Goal: Task Accomplishment & Management: Complete application form

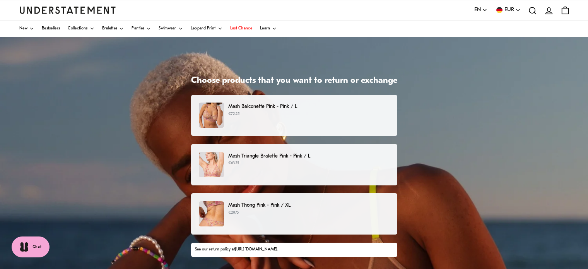
click at [311, 115] on p "€72.25" at bounding box center [308, 114] width 161 height 6
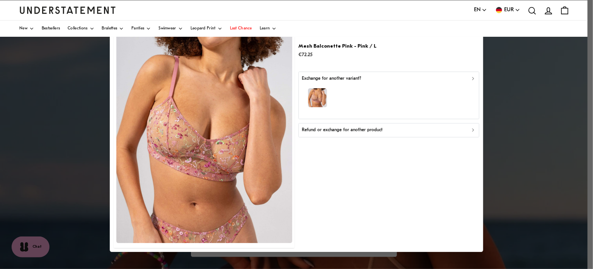
click at [351, 128] on p "Refund or exchange for another product" at bounding box center [342, 129] width 81 height 7
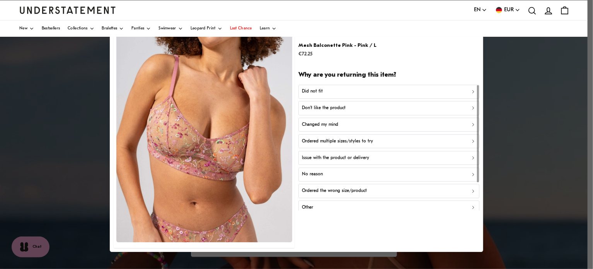
click at [347, 91] on div "Did not fit" at bounding box center [389, 91] width 174 height 7
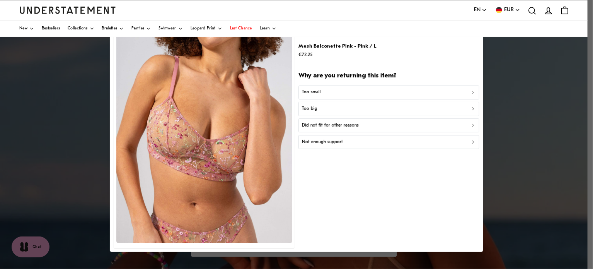
click at [334, 104] on button "Too big" at bounding box center [389, 109] width 181 height 14
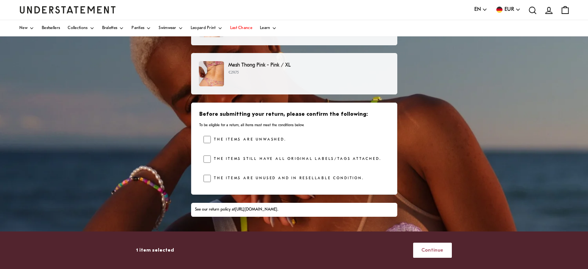
scroll to position [154, 0]
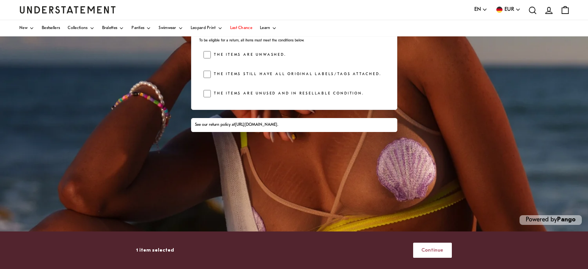
click at [439, 249] on span "Continue" at bounding box center [432, 250] width 22 height 14
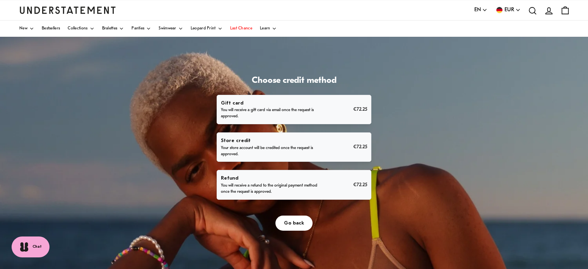
click at [336, 183] on div "Refund You will receive a refund to the original payment method once the reques…" at bounding box center [294, 184] width 146 height 21
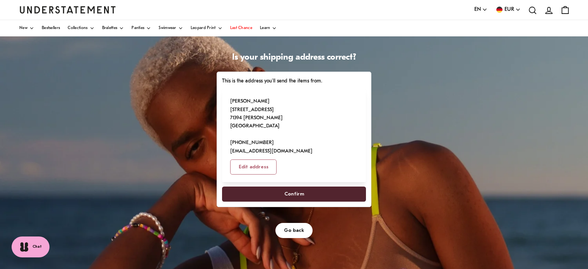
scroll to position [23, 0]
click at [275, 187] on span "Confirm" at bounding box center [294, 194] width 127 height 14
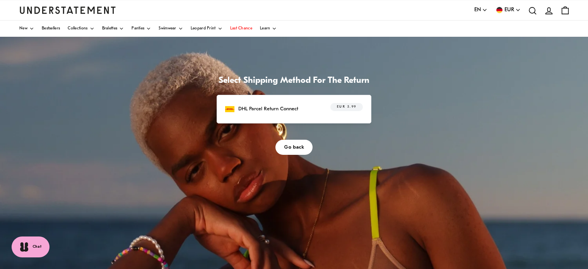
click at [320, 111] on div "DHL Parcel Return Connect EUR 5.99" at bounding box center [294, 109] width 138 height 12
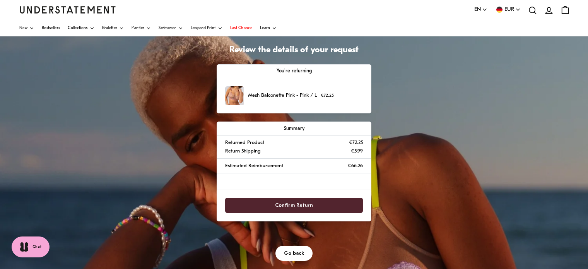
scroll to position [31, 0]
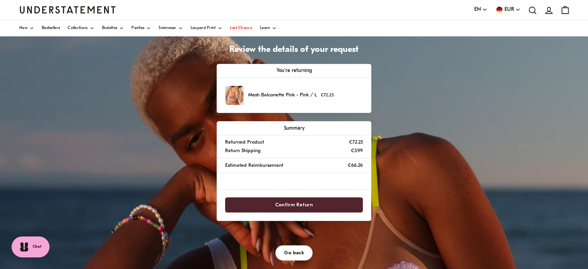
click at [286, 208] on span "Confirm Return" at bounding box center [294, 205] width 38 height 14
